Goal: Task Accomplishment & Management: Manage account settings

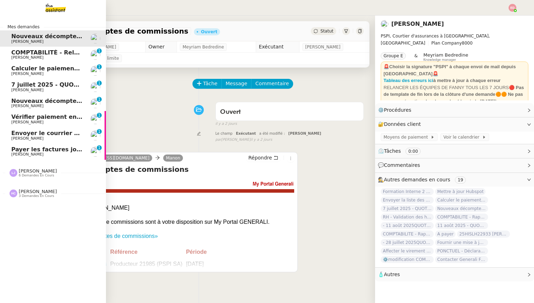
click at [31, 167] on span "[PERSON_NAME] 6 demandes en cours" at bounding box center [56, 169] width 106 height 15
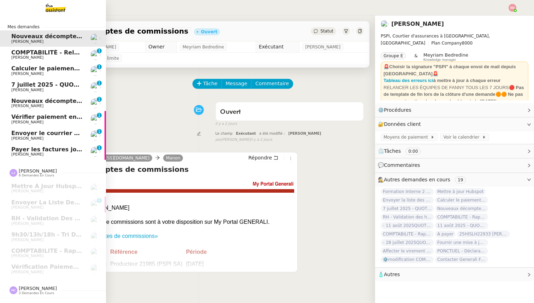
click at [26, 152] on span "Payer les factures jointes" at bounding box center [51, 149] width 81 height 7
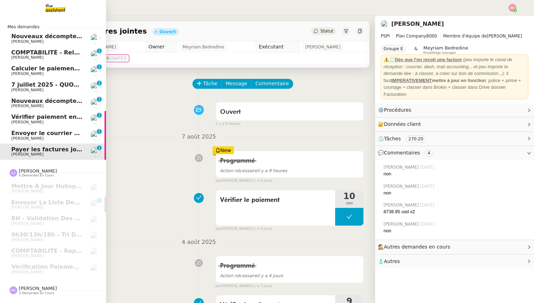
click at [29, 137] on span "[PERSON_NAME]" at bounding box center [27, 138] width 32 height 5
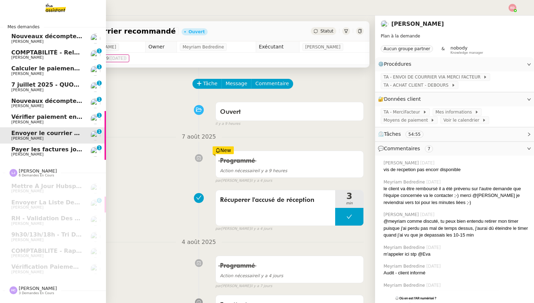
click at [29, 116] on span "Vérifier paiement en Euros pour Team2act" at bounding box center [78, 116] width 134 height 7
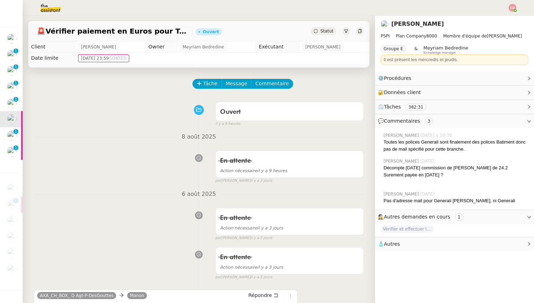
click at [322, 32] on span "Statut" at bounding box center [326, 31] width 13 height 5
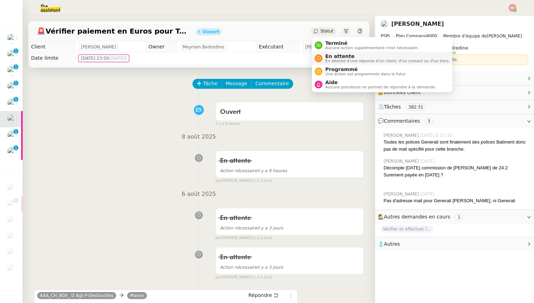
click at [329, 56] on span "En attente" at bounding box center [387, 56] width 124 height 6
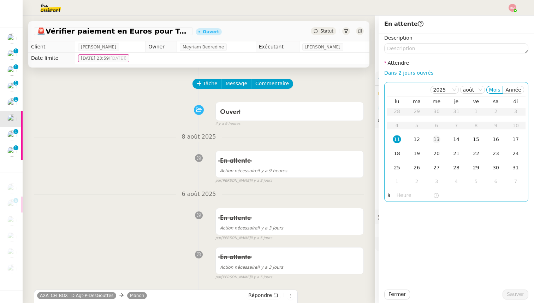
click at [442, 137] on td "13" at bounding box center [436, 139] width 20 height 14
click at [513, 291] on span "Sauver" at bounding box center [515, 294] width 17 height 8
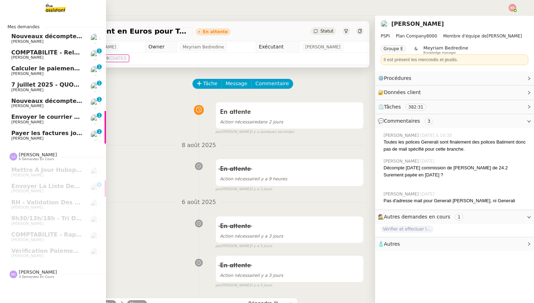
click at [16, 100] on span "Nouveaux décomptes de commissions" at bounding box center [71, 100] width 121 height 7
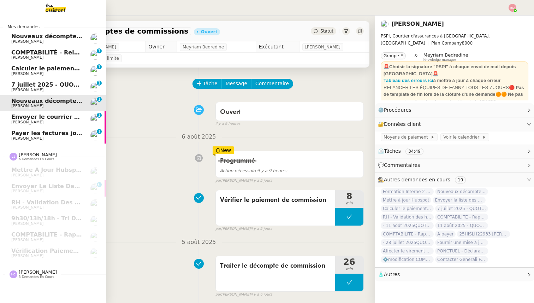
click at [31, 78] on link "Calculer le paiement de CHF 2,063.41 [PERSON_NAME] 0 1 2 3 4 5 6 7 8 9" at bounding box center [53, 70] width 106 height 16
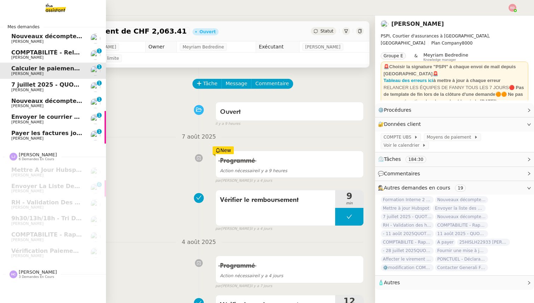
click at [30, 84] on span "7 juillet 2025 - QUOTIDIEN Gestion boite mail Accounting" at bounding box center [101, 84] width 181 height 7
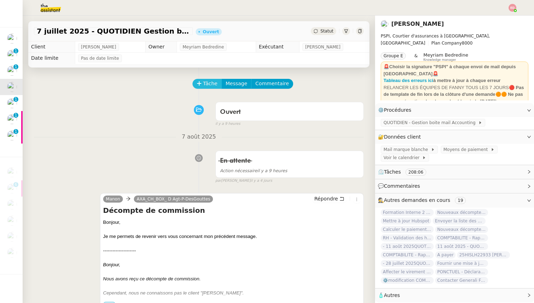
click at [205, 82] on span "Tâche" at bounding box center [210, 83] width 14 height 8
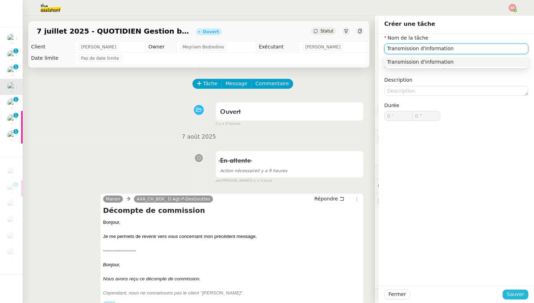
type input "Transmission d'information"
click at [514, 297] on span "Sauver" at bounding box center [515, 294] width 17 height 8
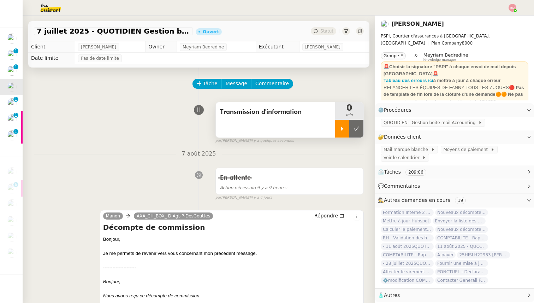
click at [341, 128] on icon at bounding box center [342, 128] width 2 height 4
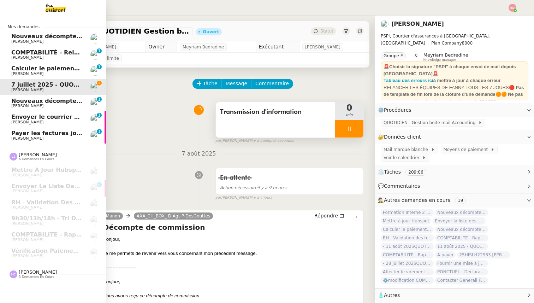
click at [22, 66] on span "Calculer le paiement de CHF 2,063.41" at bounding box center [71, 68] width 120 height 7
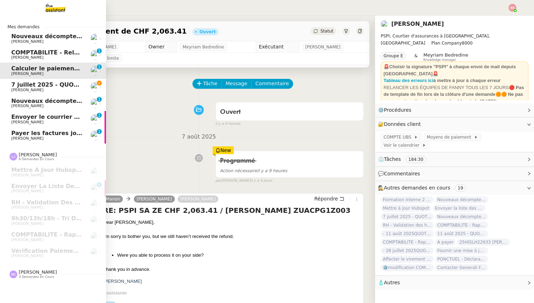
click at [31, 56] on span "[PERSON_NAME]" at bounding box center [27, 57] width 32 height 5
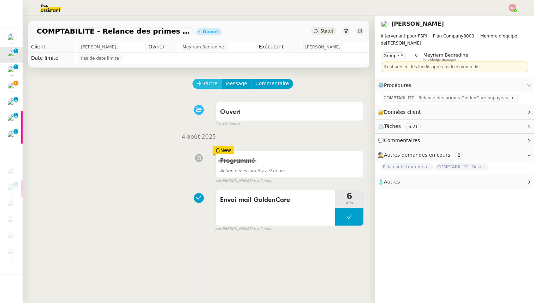
click at [204, 84] on span "Tâche" at bounding box center [210, 83] width 14 height 8
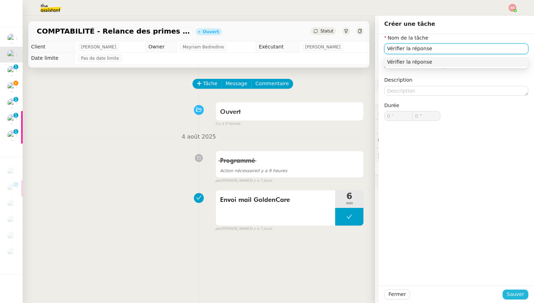
type input "Vérifier la réponse"
click at [514, 295] on span "Sauver" at bounding box center [515, 294] width 17 height 8
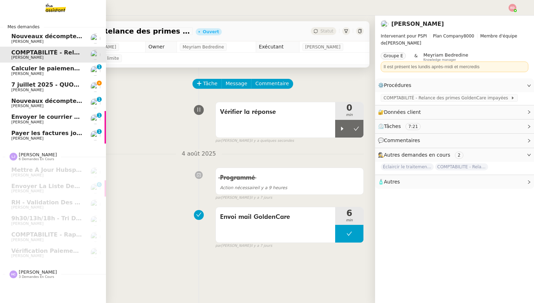
click at [20, 37] on span "Nouveaux décomptes de commissions" at bounding box center [71, 36] width 121 height 7
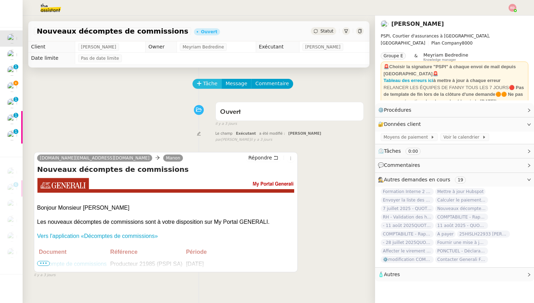
click at [203, 84] on span "Tâche" at bounding box center [210, 83] width 14 height 8
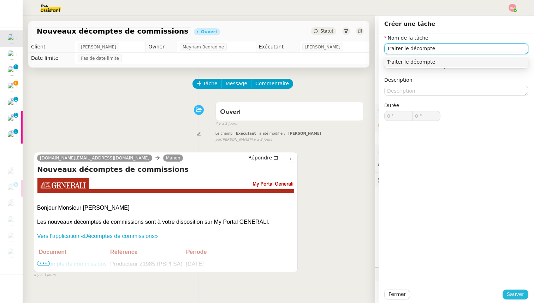
type input "Traiter le décompte"
click at [511, 297] on span "Sauver" at bounding box center [515, 294] width 17 height 8
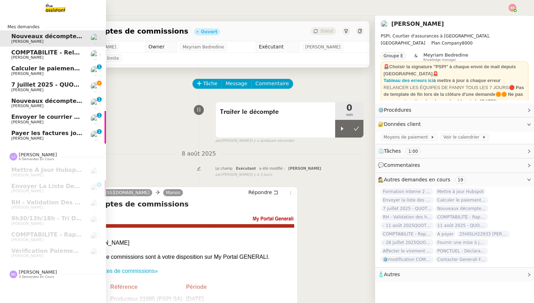
click at [37, 105] on span "[PERSON_NAME]" at bounding box center [46, 106] width 71 height 4
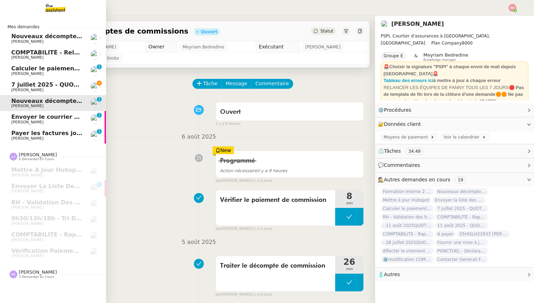
click at [35, 117] on span "Envoyer le courrier recommandé" at bounding box center [63, 116] width 104 height 7
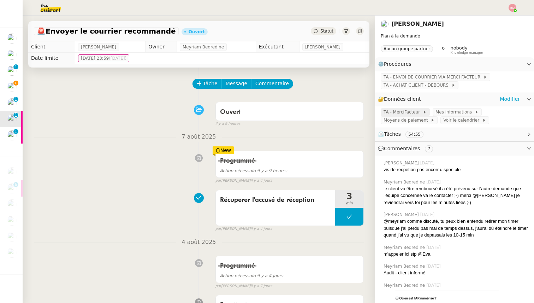
click at [407, 111] on span "TA - MerciFacteur" at bounding box center [402, 111] width 39 height 7
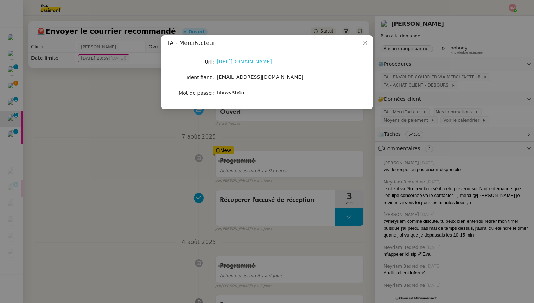
click at [267, 61] on link "[URL][DOMAIN_NAME]" at bounding box center [244, 62] width 55 height 6
click at [66, 168] on nz-modal-container "TA - MerciFacteur Url [URL][DOMAIN_NAME] Identifiant [EMAIL_ADDRESS][DOMAIN_NAM…" at bounding box center [267, 151] width 534 height 303
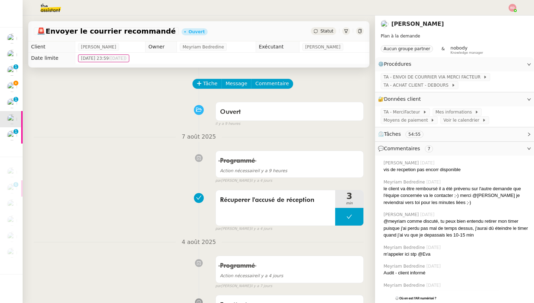
click at [323, 31] on span "Statut" at bounding box center [326, 31] width 13 height 5
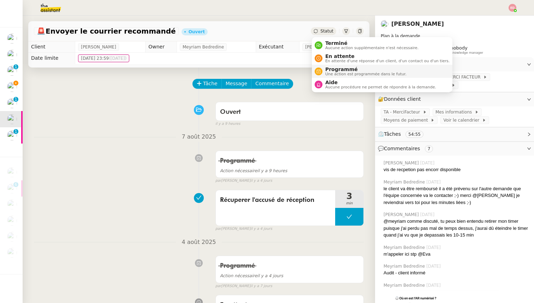
click at [330, 69] on span "Programmé" at bounding box center [365, 69] width 81 height 6
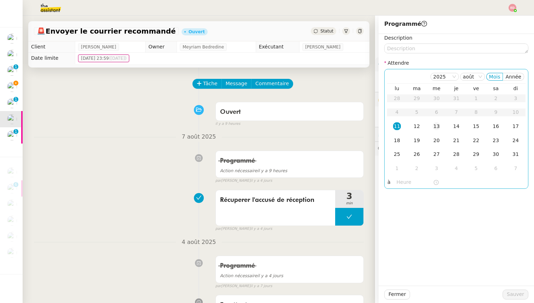
click at [430, 126] on td "13" at bounding box center [436, 126] width 20 height 14
click at [518, 292] on span "Sauver" at bounding box center [515, 294] width 17 height 8
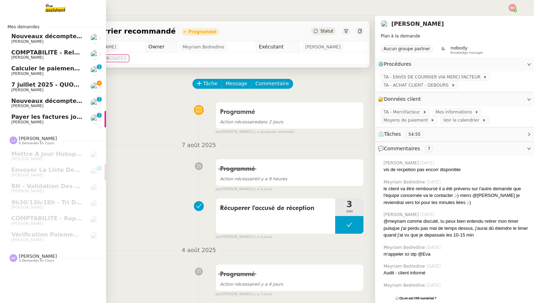
click at [18, 83] on span "7 juillet 2025 - QUOTIDIEN Gestion boite mail Accounting" at bounding box center [101, 84] width 181 height 7
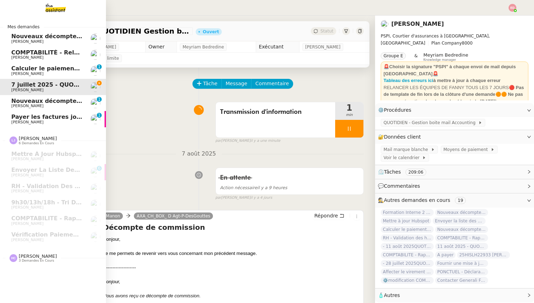
click at [19, 67] on span "Calculer le paiement de CHF 2,063.41" at bounding box center [71, 68] width 120 height 7
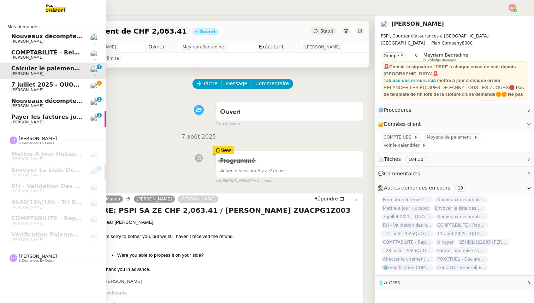
click at [28, 53] on span "COMPTABILITÉ - Relance des primes GoldenCare impayées- [DATE]" at bounding box center [116, 52] width 211 height 7
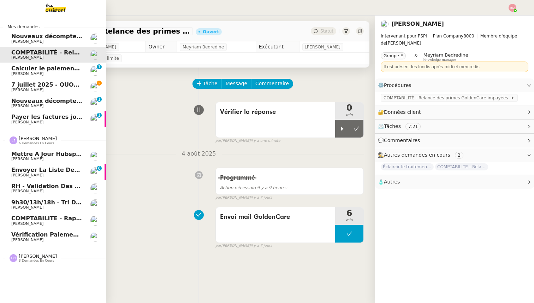
click at [38, 172] on span "Envoyer la liste des clients et assureurs" at bounding box center [77, 169] width 133 height 7
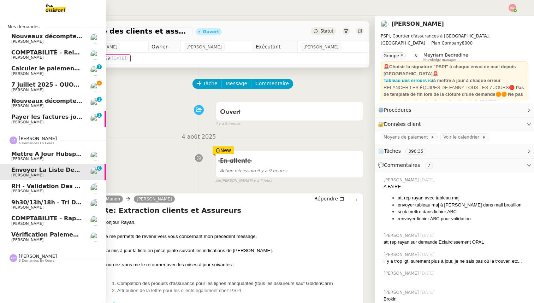
click at [35, 187] on span "RH - Validation des heures employés PSPI - 28 juillet 2025" at bounding box center [104, 186] width 187 height 7
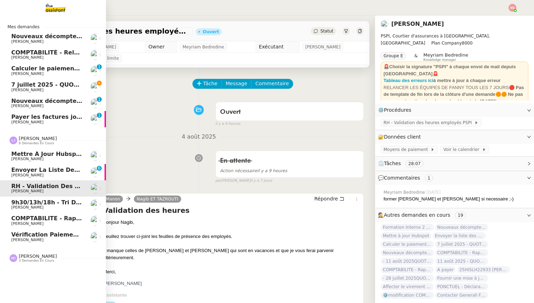
click at [35, 202] on span "9h30/13h/18h - Tri de la boite mail PRO - 8 août 2025" at bounding box center [97, 202] width 172 height 7
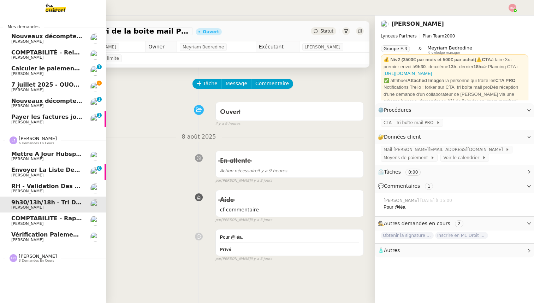
click at [22, 221] on span "[PERSON_NAME]" at bounding box center [27, 223] width 32 height 5
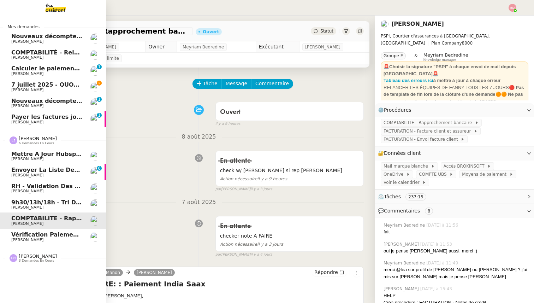
click at [20, 236] on span "Vérification paiements WYCC et MS [PERSON_NAME]" at bounding box center [94, 234] width 167 height 7
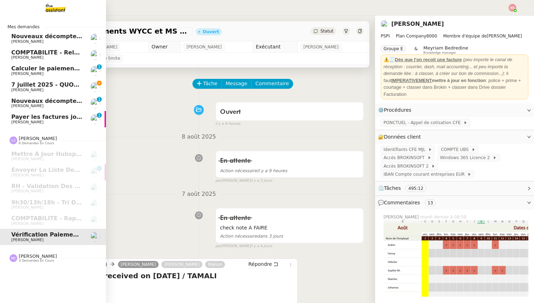
click at [23, 256] on span "[PERSON_NAME]" at bounding box center [38, 255] width 38 height 5
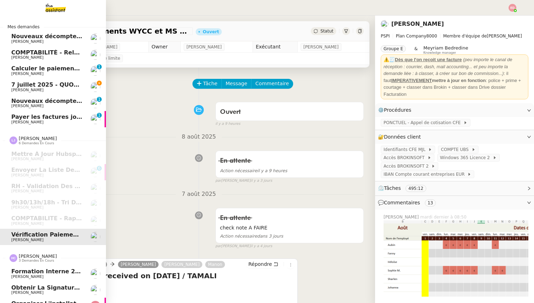
scroll to position [11, 0]
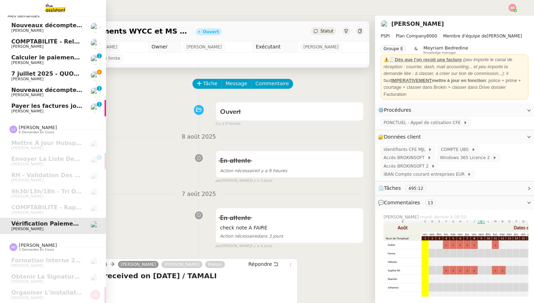
click at [62, 73] on span "7 juillet 2025 - QUOTIDIEN Gestion boite mail Accounting" at bounding box center [101, 73] width 181 height 7
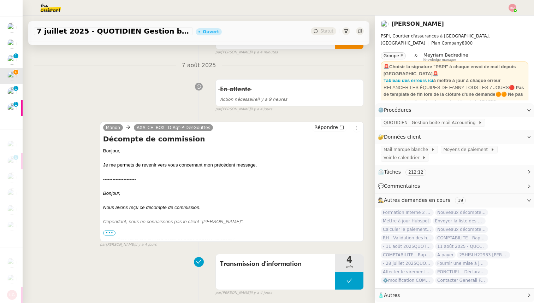
scroll to position [92, 0]
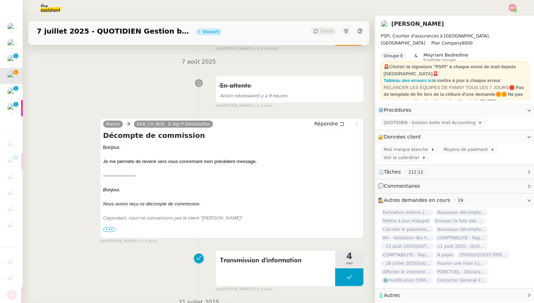
click at [111, 229] on span "•••" at bounding box center [109, 229] width 13 height 5
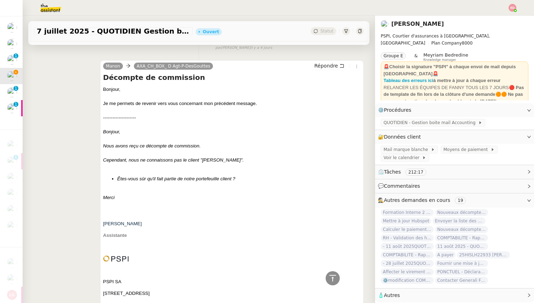
scroll to position [148, 0]
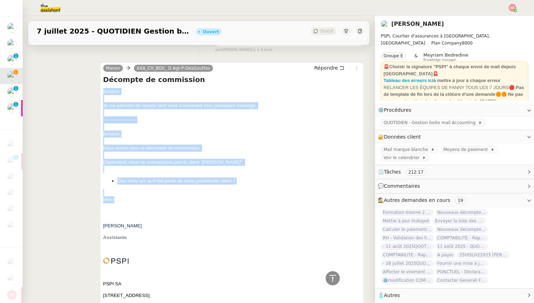
drag, startPoint x: 116, startPoint y: 199, endPoint x: 99, endPoint y: 94, distance: 107.3
copy span "Bonjour, Je me permets de revenir vers vous concernant mon précédent message. -…"
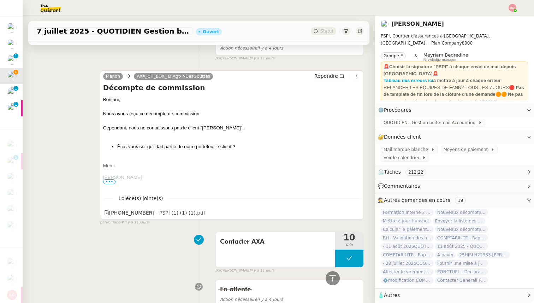
scroll to position [920, 0]
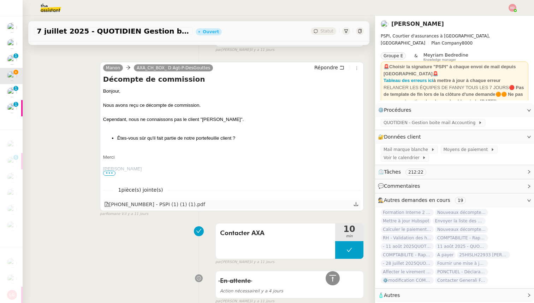
click at [354, 205] on icon at bounding box center [355, 203] width 5 height 5
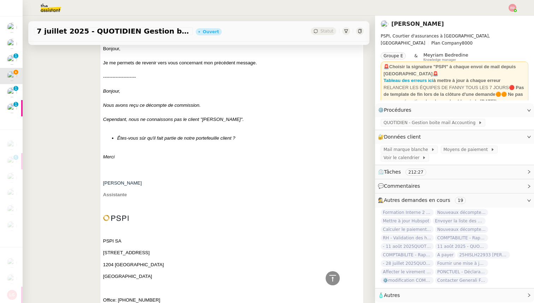
scroll to position [0, 0]
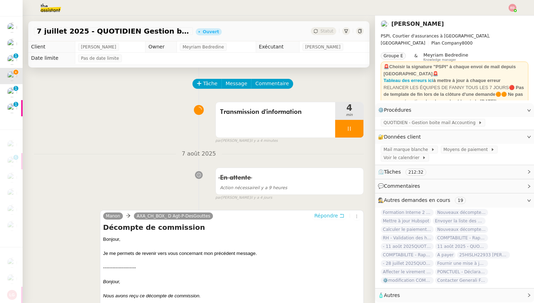
click at [323, 214] on span "Répondre" at bounding box center [326, 215] width 24 height 7
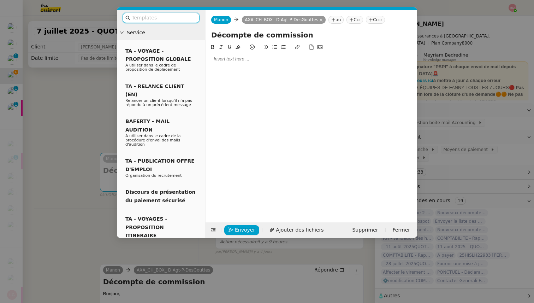
click at [233, 59] on div at bounding box center [311, 59] width 206 height 6
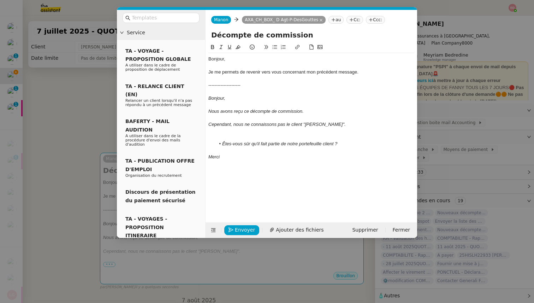
click at [222, 136] on div at bounding box center [311, 137] width 206 height 6
click at [273, 233] on button "Ajouter des fichiers" at bounding box center [296, 230] width 62 height 10
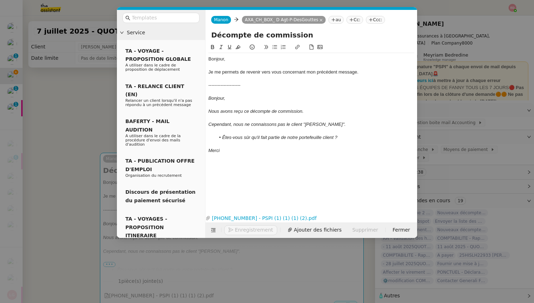
click at [234, 230] on button "Enregistrement" at bounding box center [250, 230] width 53 height 10
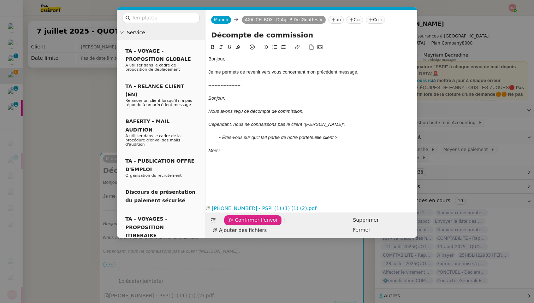
click at [234, 225] on button "Confirmer l'envoi" at bounding box center [252, 220] width 57 height 10
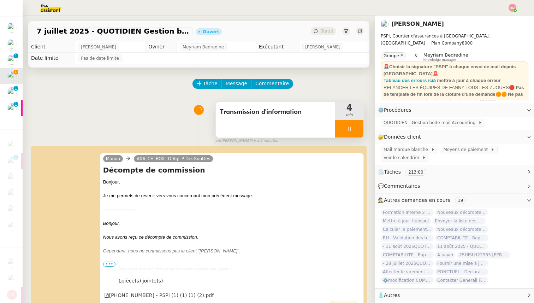
click at [358, 133] on div at bounding box center [349, 129] width 28 height 18
click at [358, 133] on button at bounding box center [356, 129] width 14 height 18
click at [326, 27] on div "[DATE] - QUOTIDIEN Gestion boite mail Accounting Ouvert Statut" at bounding box center [198, 31] width 341 height 20
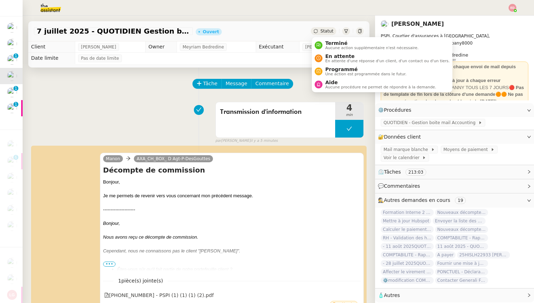
click at [323, 30] on span "Statut" at bounding box center [326, 31] width 13 height 5
click at [323, 56] on div "En attente En attente d'une réponse d'un client, d'un contact ou d'un tiers." at bounding box center [385, 58] width 127 height 10
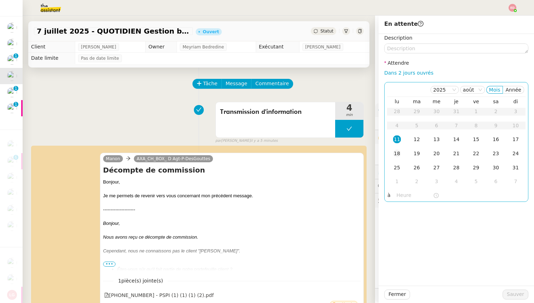
click at [398, 149] on td "18" at bounding box center [397, 154] width 20 height 14
click at [515, 292] on span "Sauver" at bounding box center [515, 294] width 17 height 8
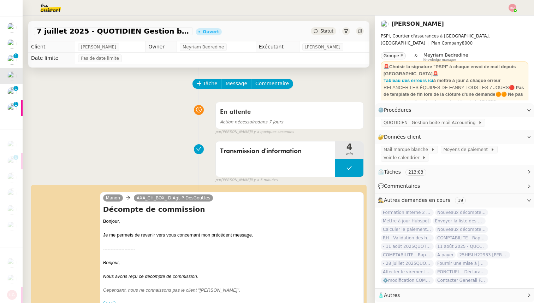
scroll to position [11, 0]
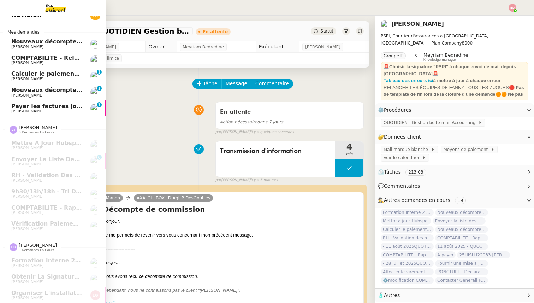
click at [17, 57] on span "COMPTABILITÉ - Relance des primes GoldenCare impayées- [DATE]" at bounding box center [116, 57] width 211 height 7
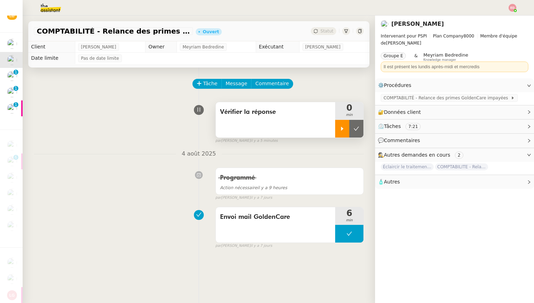
click at [342, 127] on icon at bounding box center [342, 128] width 2 height 4
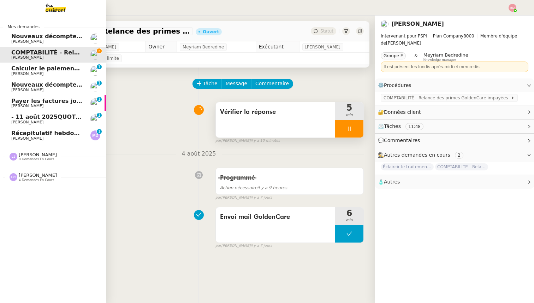
click at [28, 124] on span "[PERSON_NAME]" at bounding box center [27, 122] width 32 height 5
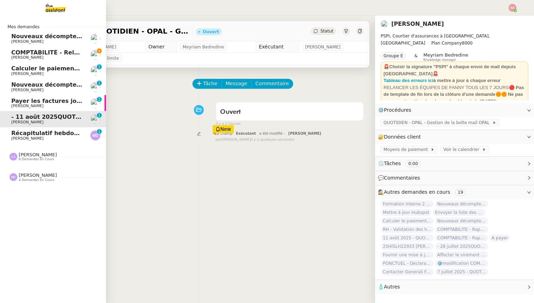
click at [27, 138] on span "[PERSON_NAME]" at bounding box center [27, 138] width 32 height 5
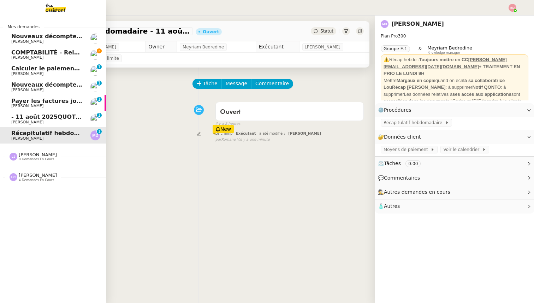
click at [10, 117] on link "- [DATE]QUOTIDIEN - OPAL - Gestion de la boîte mail OPAL [PERSON_NAME] 0 1 2 3 …" at bounding box center [53, 119] width 106 height 16
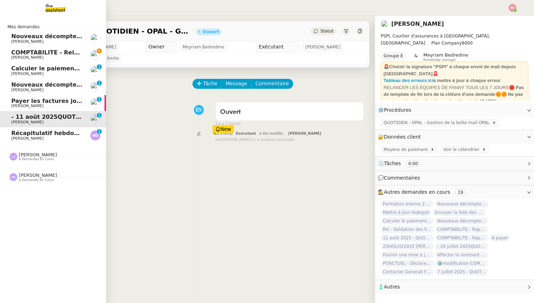
click at [24, 152] on span "[PERSON_NAME]" at bounding box center [38, 154] width 38 height 5
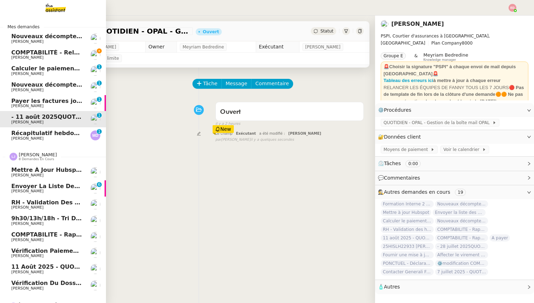
click at [42, 235] on span "COMPTABILITE - Rapprochement bancaire - 24 juillet 2025" at bounding box center [103, 234] width 185 height 7
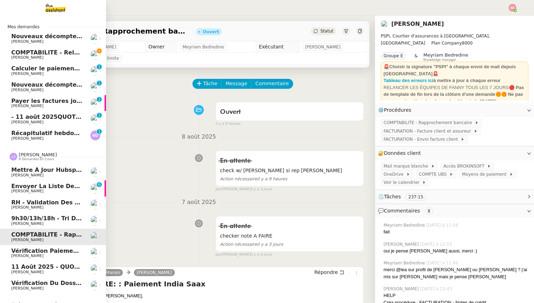
click at [38, 279] on link "Vérification du dossier A TRAITER - [DATE] [PERSON_NAME]" at bounding box center [53, 285] width 106 height 16
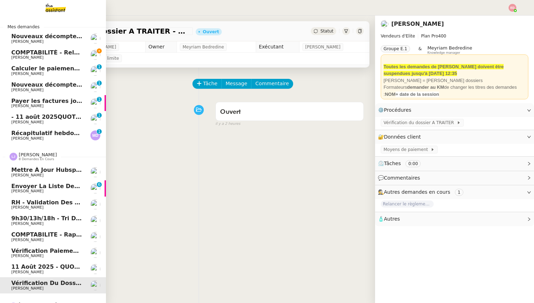
click at [39, 264] on span "11 août 2025 - QUOTIDIEN Gestion boite mail Accounting" at bounding box center [102, 266] width 182 height 7
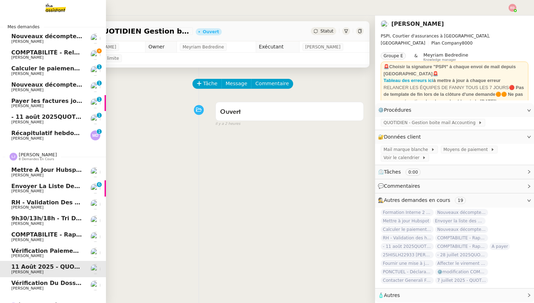
click at [40, 156] on span "[PERSON_NAME]" at bounding box center [38, 154] width 38 height 5
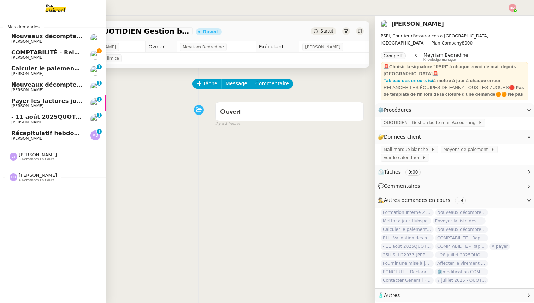
click at [38, 177] on span "[PERSON_NAME]" at bounding box center [38, 174] width 38 height 5
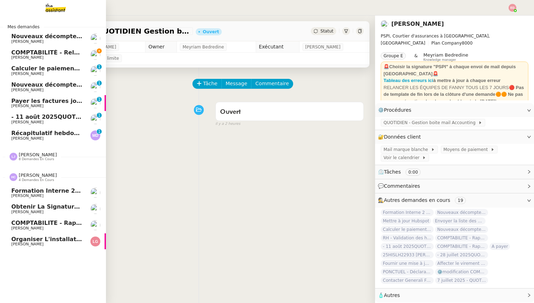
click at [43, 226] on span "COMPTABILITE - Rapprochement bancaire - 11 août 2025" at bounding box center [102, 222] width 182 height 7
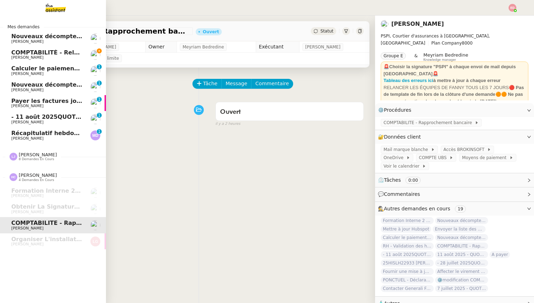
click at [38, 133] on span "Récapitulatif hebdomadaire - 11 août 2025" at bounding box center [79, 133] width 137 height 7
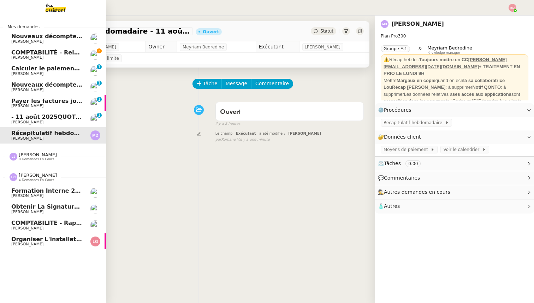
click at [41, 222] on span "COMPTABILITE - Rapprochement bancaire - 11 août 2025" at bounding box center [102, 222] width 182 height 7
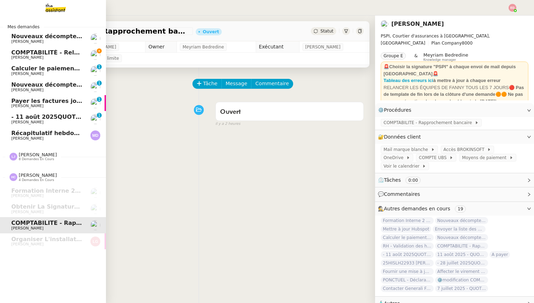
click at [49, 121] on span "[PERSON_NAME]" at bounding box center [46, 122] width 71 height 4
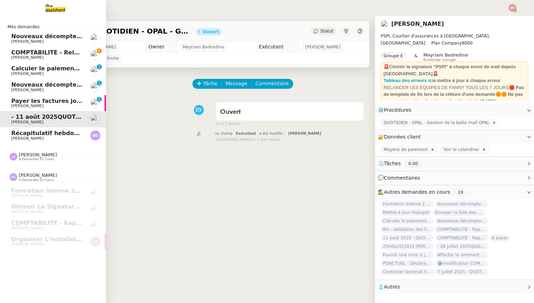
click at [44, 137] on span "[PERSON_NAME]" at bounding box center [46, 138] width 71 height 4
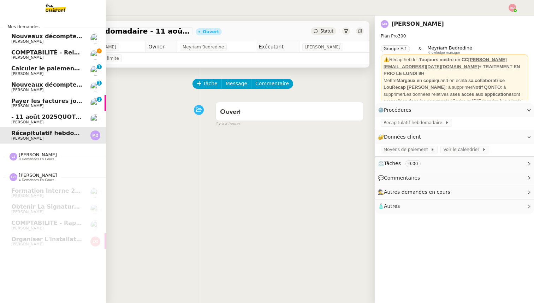
click at [46, 103] on span "Payer les factures jointes" at bounding box center [51, 100] width 81 height 7
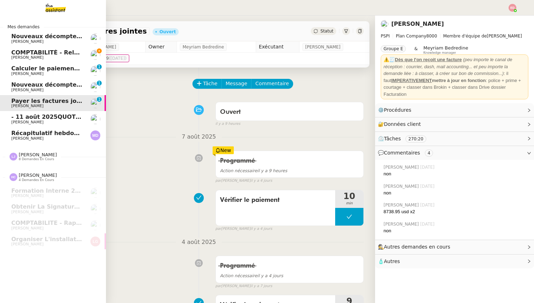
click at [43, 55] on span "COMPTABILITÉ - Relance des primes GoldenCare impayées- [DATE]" at bounding box center [116, 52] width 211 height 7
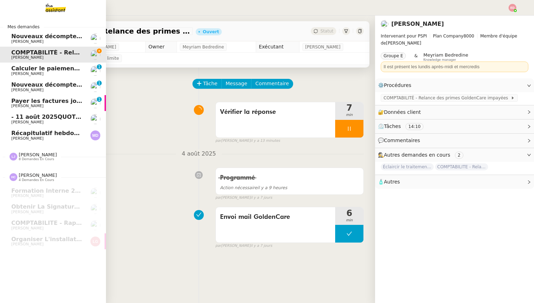
click at [29, 157] on span "[PERSON_NAME]" at bounding box center [38, 154] width 38 height 5
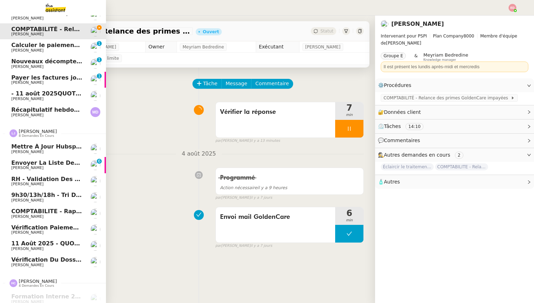
scroll to position [24, 0]
click at [21, 224] on span "Vérification paiements WYCC et MS [PERSON_NAME]" at bounding box center [94, 226] width 167 height 7
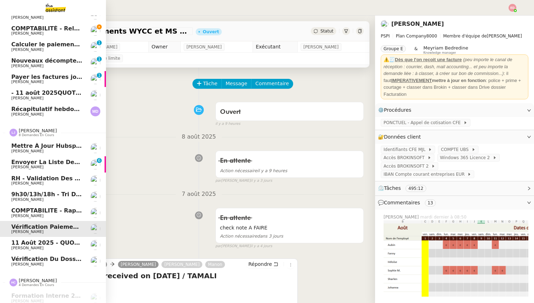
click at [22, 209] on span "COMPTABILITE - Rapprochement bancaire - 24 juillet 2025" at bounding box center [103, 210] width 185 height 7
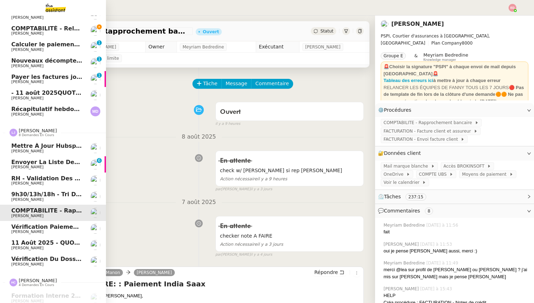
click at [23, 243] on span "11 août 2025 - QUOTIDIEN Gestion boite mail Accounting" at bounding box center [102, 242] width 182 height 7
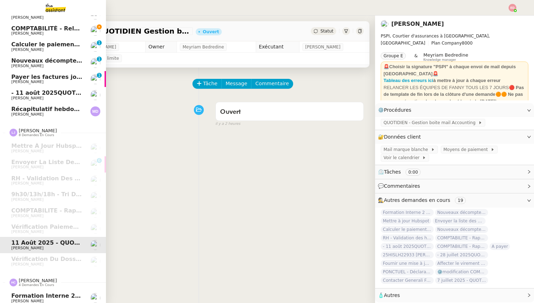
click at [31, 281] on span "[PERSON_NAME]" at bounding box center [38, 280] width 38 height 5
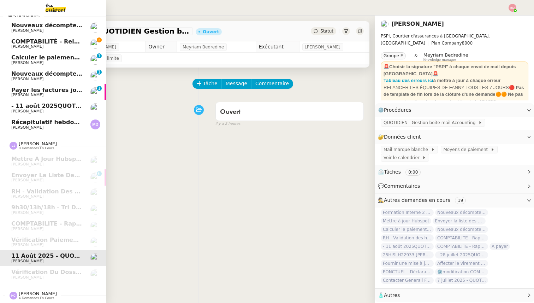
click at [31, 293] on span "[PERSON_NAME]" at bounding box center [38, 293] width 38 height 5
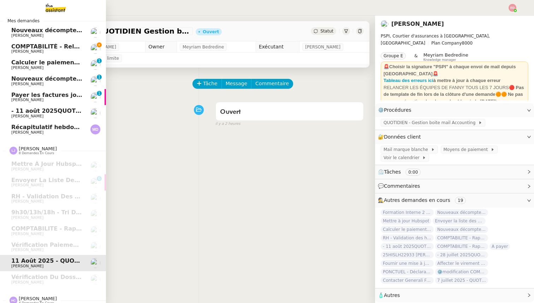
scroll to position [0, 0]
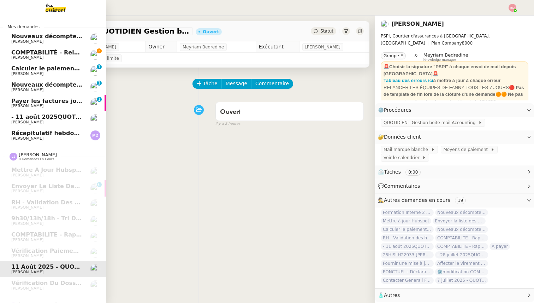
click at [51, 53] on span "COMPTABILITÉ - Relance des primes GoldenCare impayées- [DATE]" at bounding box center [116, 52] width 211 height 7
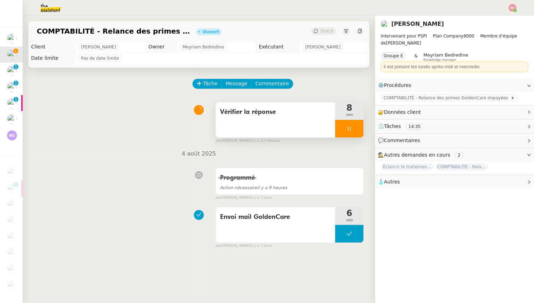
click at [280, 112] on span "Vérifier la réponse" at bounding box center [275, 112] width 111 height 11
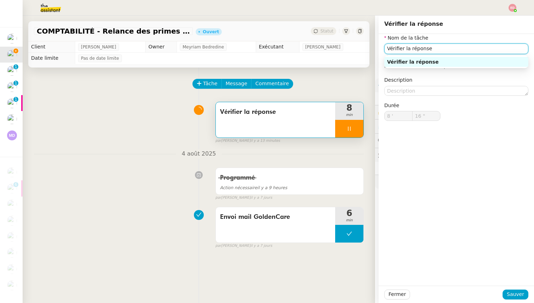
click at [433, 46] on input "Vérifier la réponse" at bounding box center [456, 48] width 144 height 10
type input "Vérifier la réponse"
type input "17 ""
type input "Vérifier la réponse et re"
type input "18 ""
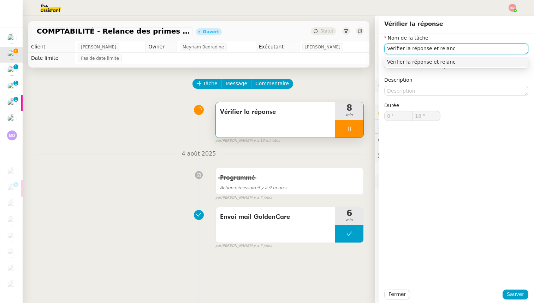
type input "Vérifier la réponse et relance"
type input "19 ""
type input "Vérifier la réponse et relance"
click at [511, 287] on div "Fermer Sauver" at bounding box center [455, 293] width 155 height 17
type input "20 ""
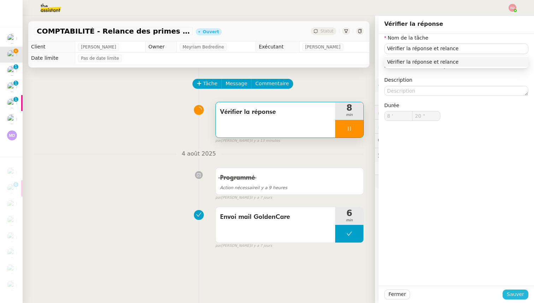
click at [511, 294] on span "Sauver" at bounding box center [515, 294] width 17 height 8
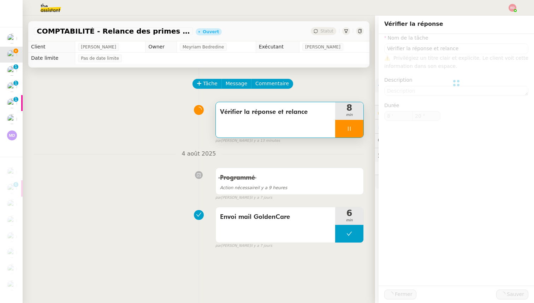
type input "Vérifier la réponse et relance"
type input "8 '"
type input "21 ""
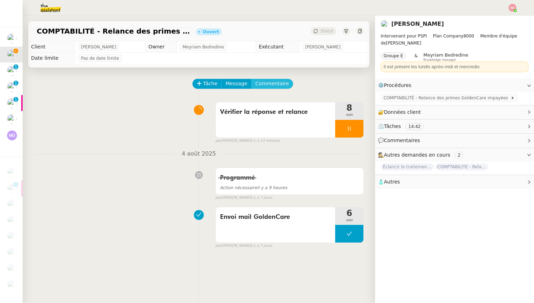
click at [284, 86] on span "Commentaire" at bounding box center [272, 83] width 34 height 8
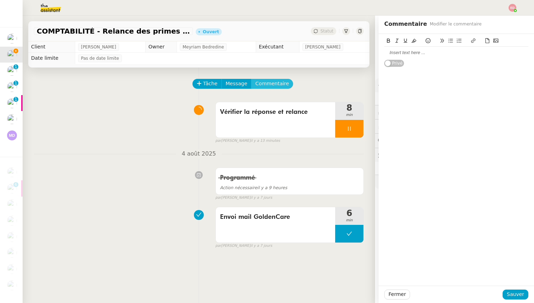
click at [251, 79] on button "Commentaire" at bounding box center [272, 84] width 42 height 10
click at [414, 50] on div at bounding box center [456, 52] width 144 height 6
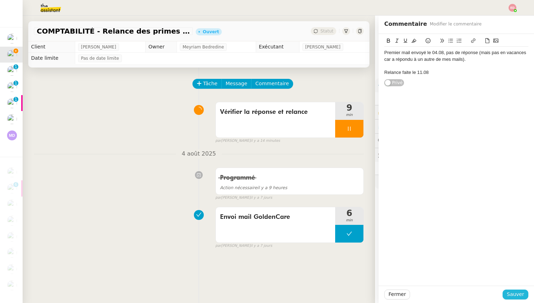
click at [517, 293] on span "Sauver" at bounding box center [515, 294] width 17 height 8
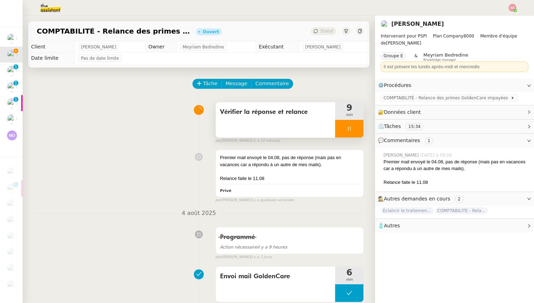
click at [354, 127] on div at bounding box center [349, 129] width 28 height 18
click at [354, 127] on icon at bounding box center [356, 129] width 6 height 6
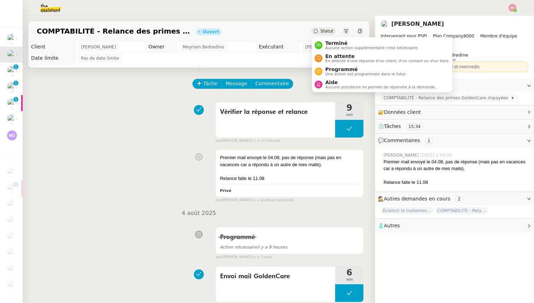
click at [319, 30] on div "Statut" at bounding box center [323, 31] width 25 height 8
click at [328, 72] on span "Une action est programmée dans le futur." at bounding box center [365, 74] width 81 height 4
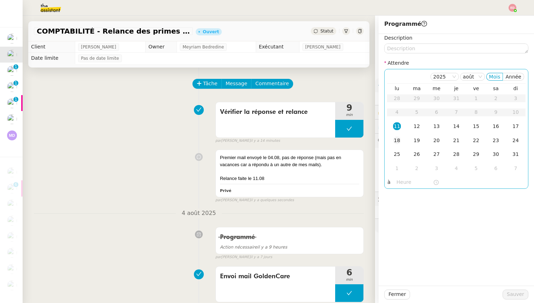
click at [395, 140] on div "18" at bounding box center [397, 140] width 8 height 8
click at [437, 127] on div "13" at bounding box center [437, 126] width 8 height 8
click at [517, 294] on span "Sauver" at bounding box center [515, 294] width 17 height 8
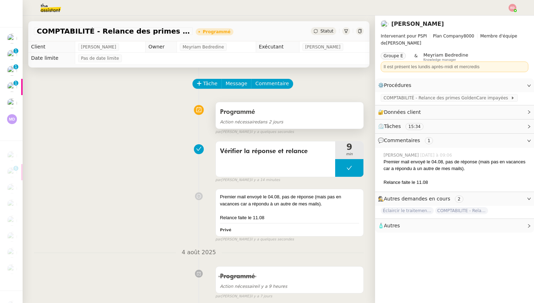
click at [246, 116] on div "Programmé" at bounding box center [289, 111] width 139 height 11
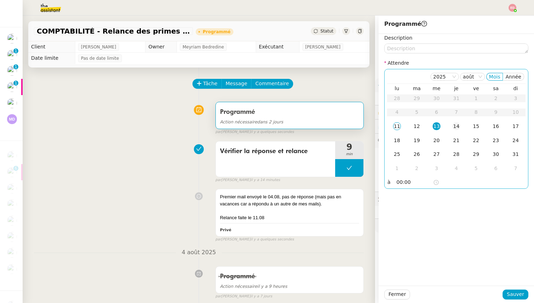
click at [454, 128] on div "14" at bounding box center [456, 126] width 8 height 8
click at [514, 293] on span "Sauver" at bounding box center [515, 294] width 17 height 8
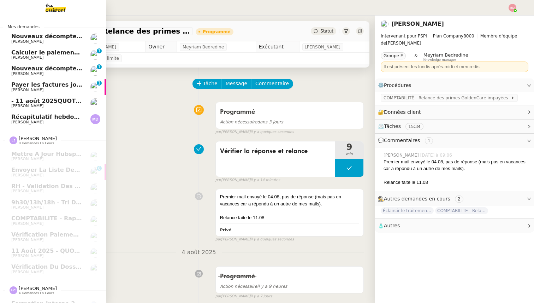
click at [37, 35] on span "Nouveaux décomptes de commissions" at bounding box center [71, 36] width 121 height 7
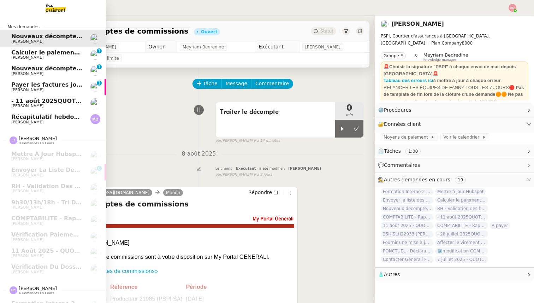
click at [34, 52] on span "Calculer le paiement de CHF 2,063.41" at bounding box center [71, 52] width 120 height 7
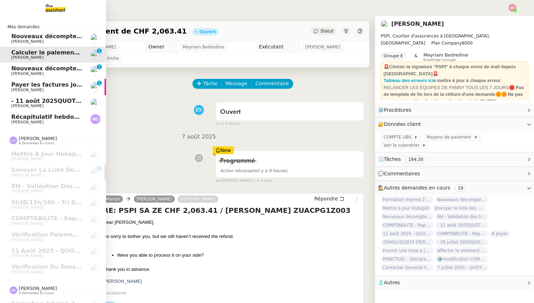
click at [34, 69] on span "Nouveaux décomptes de commissions" at bounding box center [71, 68] width 121 height 7
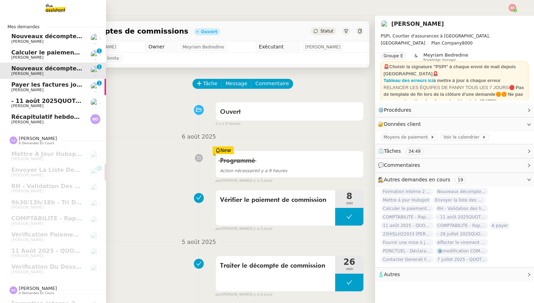
click at [32, 89] on span "[PERSON_NAME]" at bounding box center [27, 90] width 32 height 5
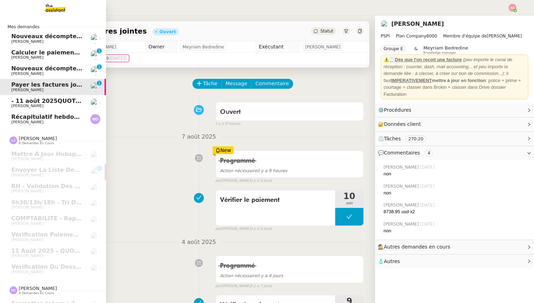
click at [35, 68] on span "Nouveaux décomptes de commissions" at bounding box center [71, 68] width 121 height 7
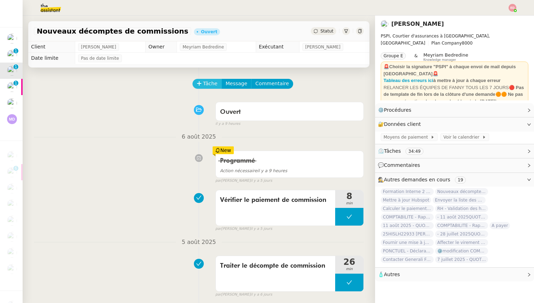
click at [206, 82] on span "Tâche" at bounding box center [210, 83] width 14 height 8
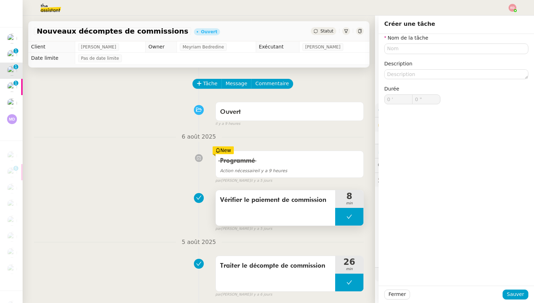
click at [257, 196] on span "Vérifier le paiement de commission" at bounding box center [275, 200] width 111 height 11
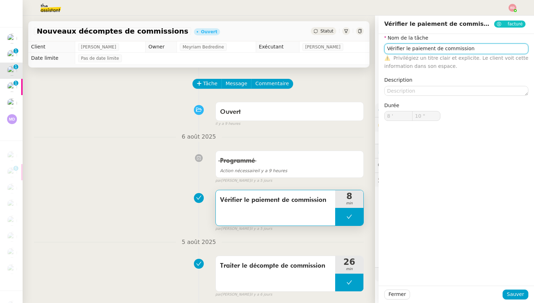
click at [412, 50] on input "Vérifier le paiement de commission" at bounding box center [456, 48] width 144 height 10
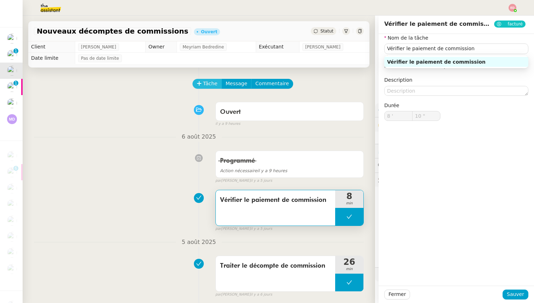
click at [209, 85] on span "Tâche" at bounding box center [210, 83] width 14 height 8
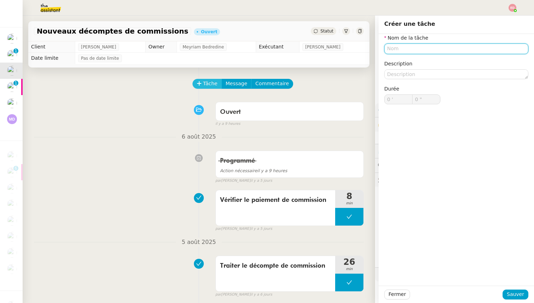
paste input "Vérifier le paiement de commission"
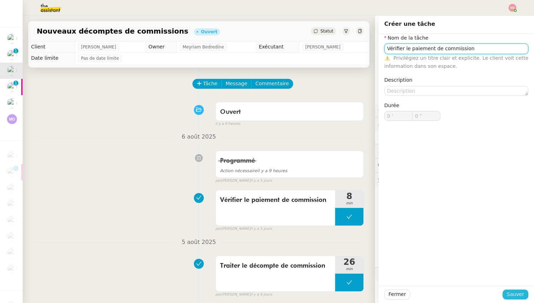
type input "Vérifier le paiement de commission"
click at [514, 292] on span "Sauver" at bounding box center [515, 294] width 17 height 8
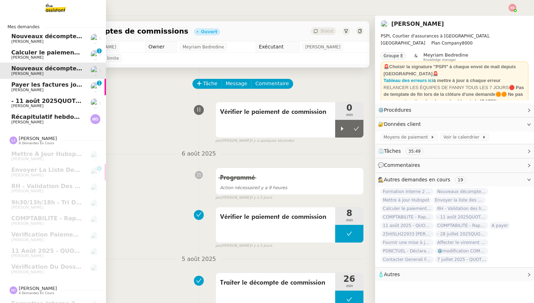
click at [17, 52] on span "Calculer le paiement de CHF 2,063.41" at bounding box center [71, 52] width 120 height 7
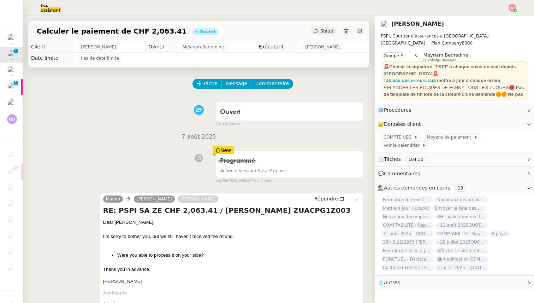
click at [205, 80] on span "Tâche" at bounding box center [210, 83] width 14 height 8
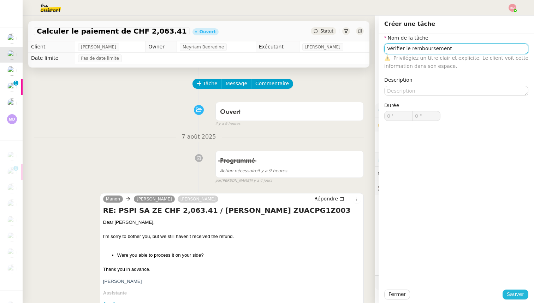
type input "Vérifier le remboursement"
click at [514, 293] on span "Sauver" at bounding box center [515, 294] width 17 height 8
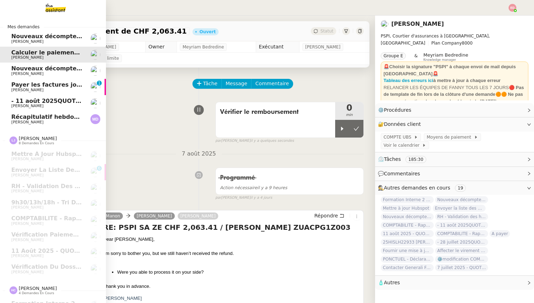
click at [10, 68] on link "Nouveaux décomptes de commissions [PERSON_NAME]" at bounding box center [53, 70] width 106 height 16
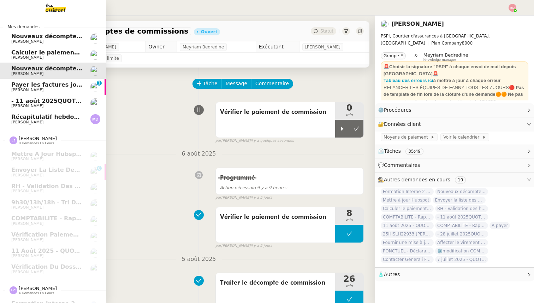
click at [36, 85] on span "Payer les factures jointes" at bounding box center [51, 84] width 81 height 7
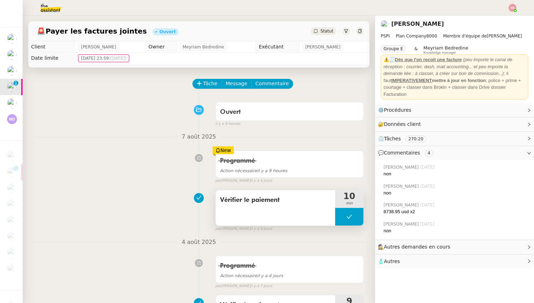
click at [239, 202] on span "Vérifier le paiement" at bounding box center [275, 200] width 111 height 11
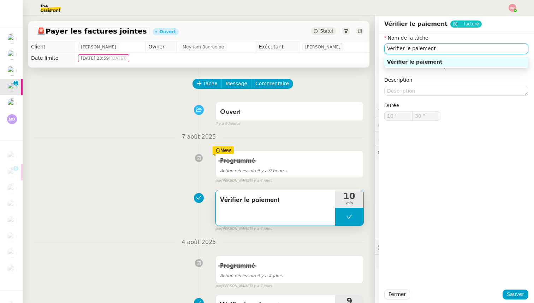
click at [415, 47] on input "Vérifier le paiement" at bounding box center [456, 48] width 144 height 10
click at [519, 293] on span "Sauver" at bounding box center [515, 294] width 17 height 8
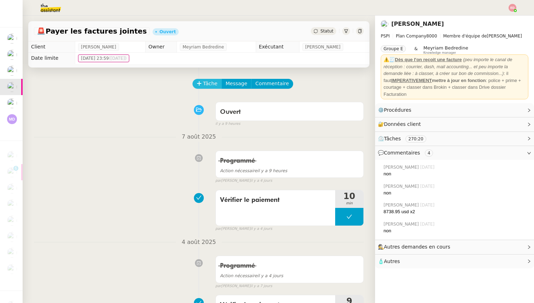
click at [213, 83] on span "Tâche" at bounding box center [210, 83] width 14 height 8
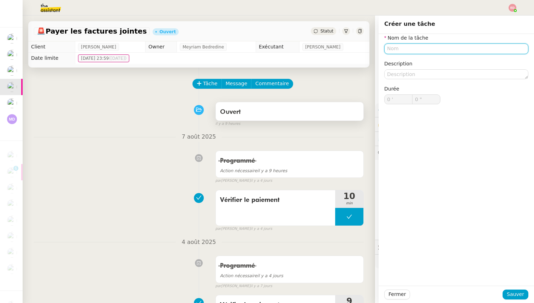
paste input "Vérifier le paiement"
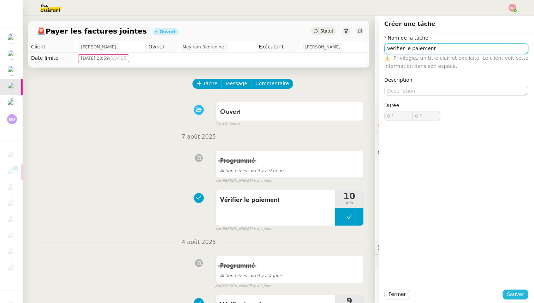
type input "Vérifier le paiement"
click at [519, 292] on span "Sauver" at bounding box center [515, 294] width 17 height 8
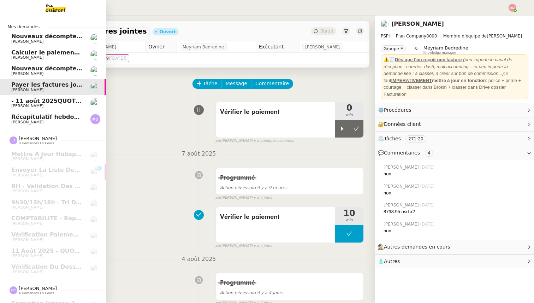
click at [16, 95] on link "- [DATE]QUOTIDIEN - OPAL - Gestion de la boîte mail OPAL [PERSON_NAME]" at bounding box center [53, 103] width 106 height 16
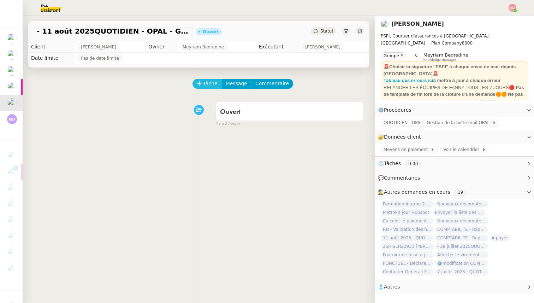
click at [203, 87] on button "Tâche" at bounding box center [206, 84] width 29 height 10
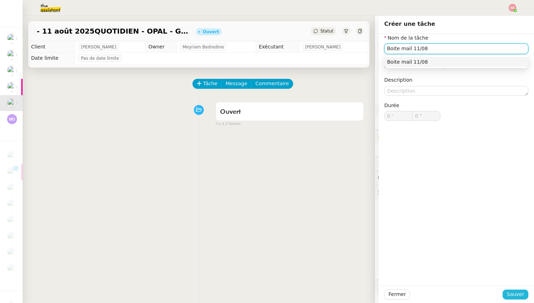
type input "Boite mail 11/08"
click at [518, 296] on span "Sauver" at bounding box center [515, 294] width 17 height 8
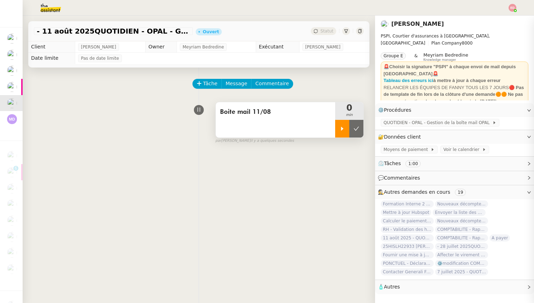
click at [342, 133] on div at bounding box center [342, 129] width 14 height 18
click at [359, 127] on div at bounding box center [349, 129] width 28 height 18
click at [359, 127] on icon at bounding box center [356, 129] width 6 height 6
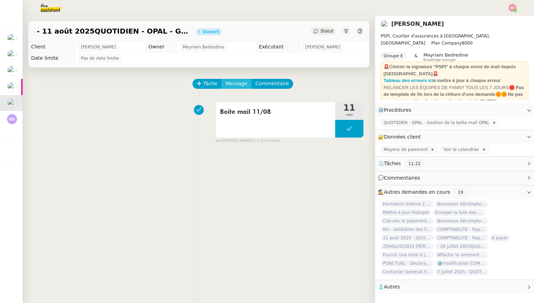
click at [240, 84] on span "Message" at bounding box center [237, 83] width 22 height 8
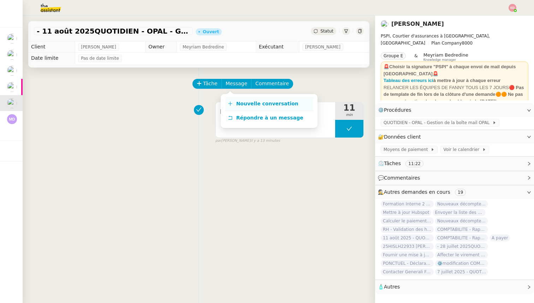
click at [252, 109] on link "Nouvelle conversation" at bounding box center [269, 104] width 88 height 14
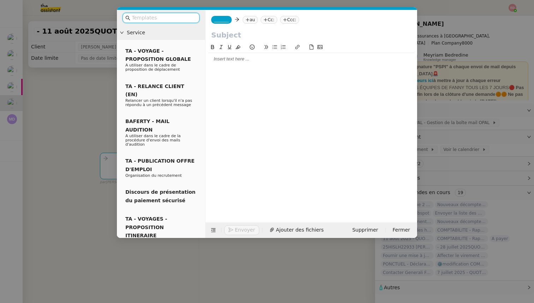
click at [217, 19] on span "_______" at bounding box center [221, 19] width 15 height 5
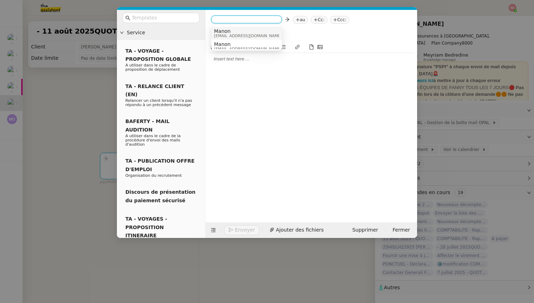
click at [229, 32] on span "Manon" at bounding box center [248, 31] width 68 height 6
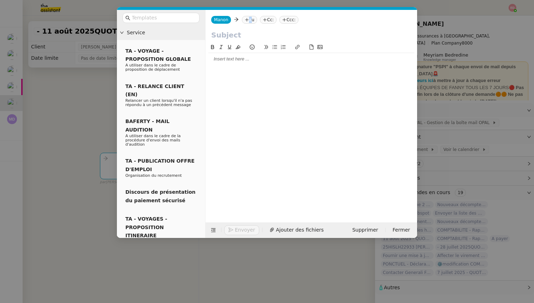
click at [248, 23] on nz-tag "au" at bounding box center [249, 20] width 15 height 8
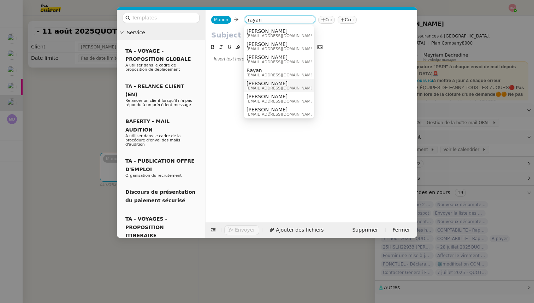
type input "rayan"
click at [255, 86] on span "[EMAIL_ADDRESS][DOMAIN_NAME]" at bounding box center [280, 88] width 68 height 4
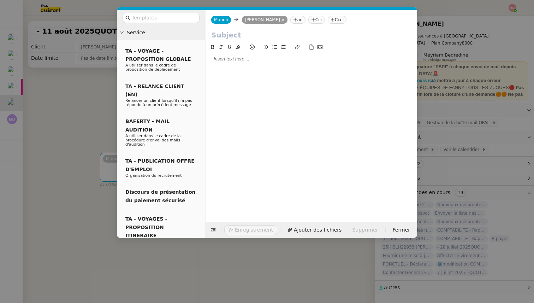
click at [224, 30] on input "text" at bounding box center [311, 35] width 200 height 11
type input "Remboursement"
click at [235, 60] on div at bounding box center [311, 59] width 206 height 6
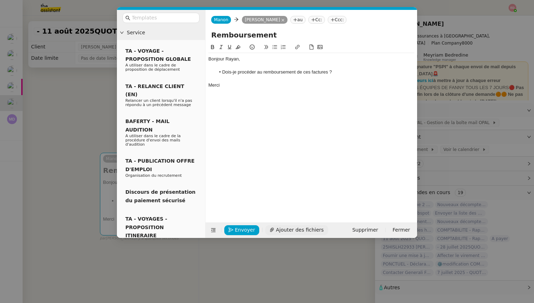
click at [285, 229] on span "Ajouter des fichiers" at bounding box center [300, 230] width 48 height 8
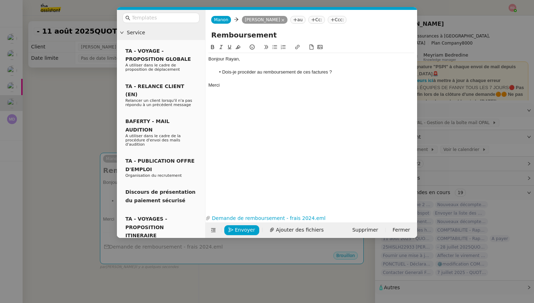
click at [310, 72] on li "Dois-je procéder au remboursement de ces factures ?" at bounding box center [314, 72] width 199 height 6
click at [330, 72] on li "Dois-je procéder au remboursement de cette factures ?" at bounding box center [314, 72] width 199 height 6
click at [250, 226] on span "Envoyer" at bounding box center [245, 230] width 20 height 8
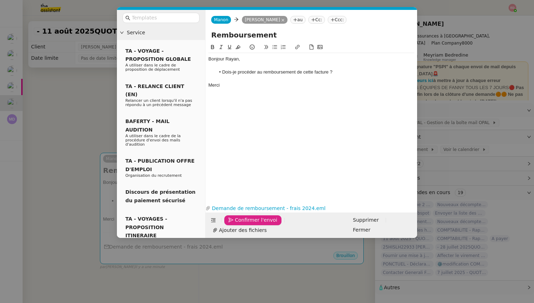
click at [250, 224] on span "Confirmer l'envoi" at bounding box center [256, 220] width 42 height 8
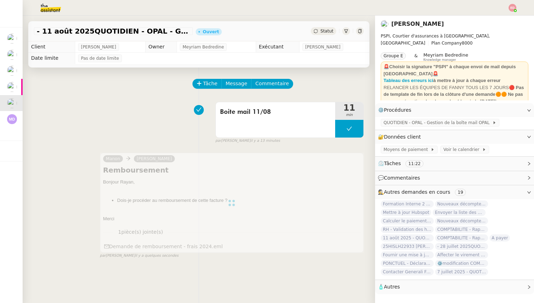
click at [326, 31] on span "Statut" at bounding box center [326, 31] width 13 height 5
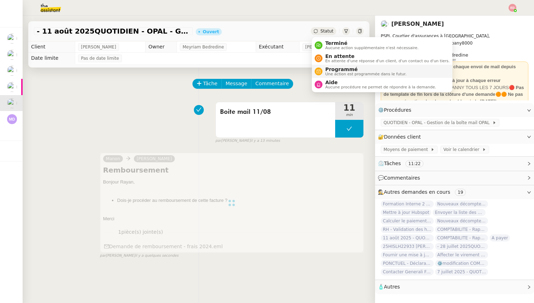
click at [336, 72] on span "Une action est programmée dans le futur." at bounding box center [365, 74] width 81 height 4
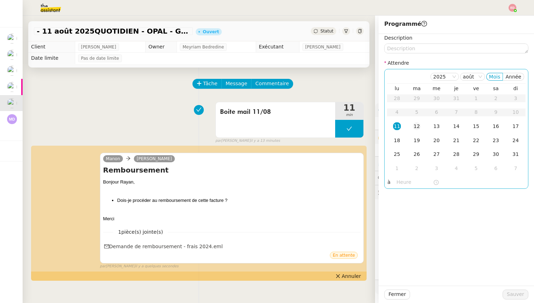
click at [416, 129] on div "12" at bounding box center [417, 126] width 8 height 8
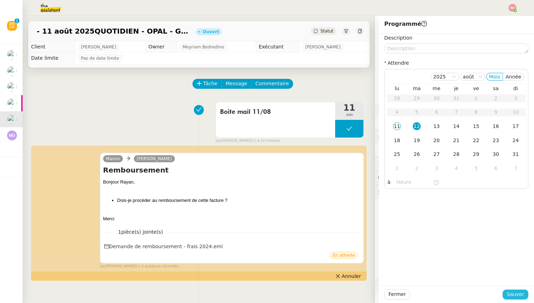
click at [512, 295] on span "Sauver" at bounding box center [515, 294] width 17 height 8
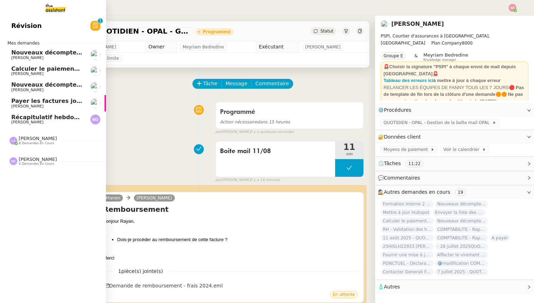
click at [33, 102] on span "Payer les factures jointes" at bounding box center [51, 100] width 81 height 7
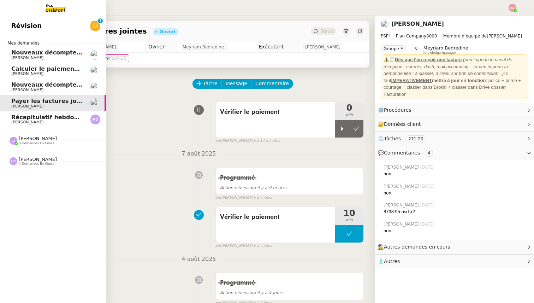
click at [37, 86] on span "Nouveaux décomptes de commissions" at bounding box center [71, 84] width 121 height 7
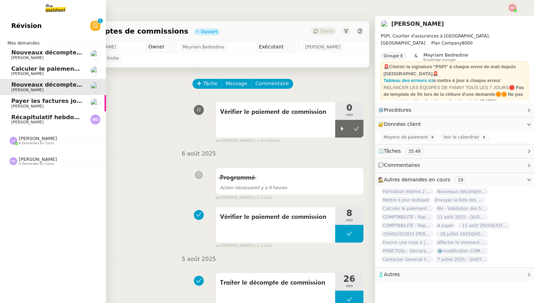
click at [32, 70] on span "Calculer le paiement de CHF 2,063.41" at bounding box center [71, 68] width 120 height 7
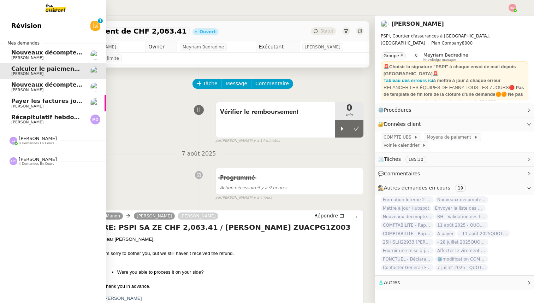
click at [31, 60] on link "Nouveaux décomptes de commissions [PERSON_NAME]" at bounding box center [53, 55] width 106 height 16
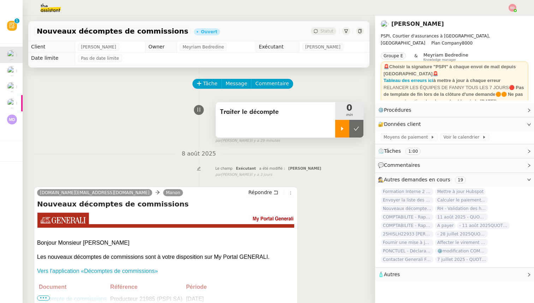
click at [341, 123] on div at bounding box center [342, 129] width 14 height 18
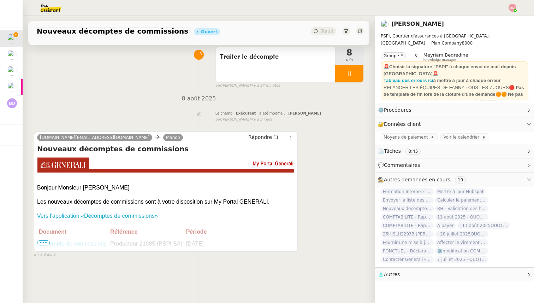
scroll to position [79, 0]
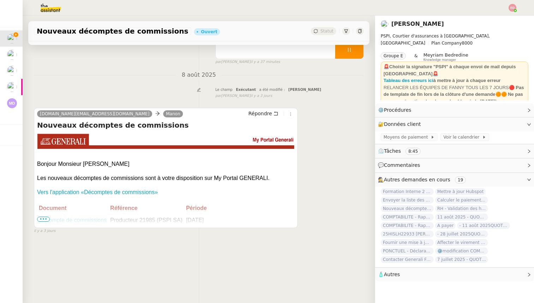
click at [46, 217] on span "•••" at bounding box center [43, 218] width 13 height 5
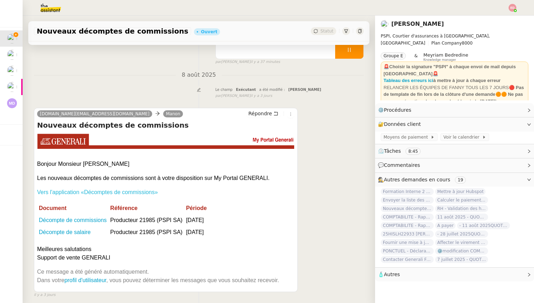
click at [88, 191] on link "Vers l'application «Décomptes de commissions»" at bounding box center [97, 192] width 121 height 6
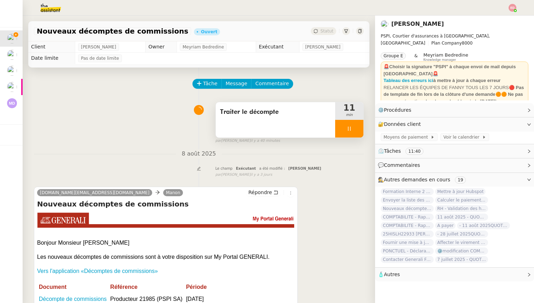
click at [355, 128] on div at bounding box center [349, 129] width 28 height 18
click at [355, 128] on icon at bounding box center [356, 129] width 6 height 6
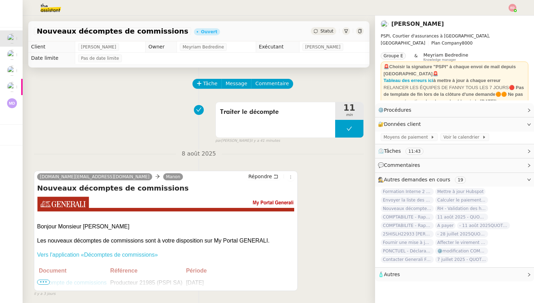
click at [133, 253] on link "Vers l'application «Décomptes de commissions»" at bounding box center [97, 254] width 121 height 6
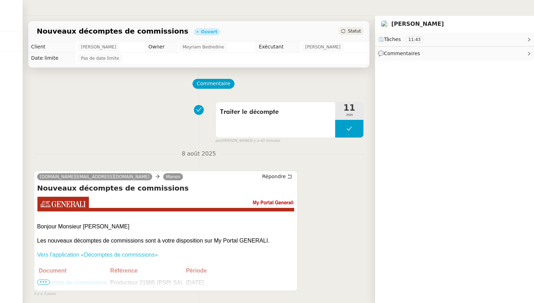
click at [125, 255] on link "Vers l'application «Décomptes de commissions»" at bounding box center [97, 254] width 121 height 6
click at [345, 125] on button at bounding box center [349, 129] width 28 height 18
click at [344, 152] on nz-divider "8 août 2025" at bounding box center [199, 154] width 330 height 10
click at [369, 66] on div "Nouveaux décomptes de commissions Ouvert Statut Client Fanny Eyraud Owner Meyri…" at bounding box center [199, 159] width 352 height 287
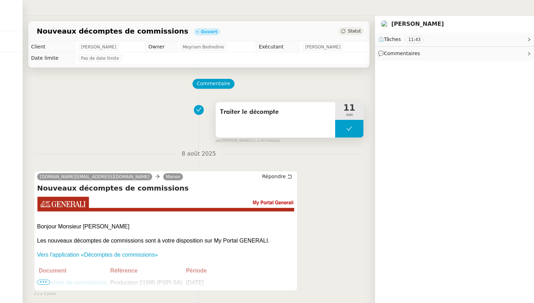
click at [340, 133] on button at bounding box center [349, 129] width 28 height 18
